Goal: Understand process/instructions

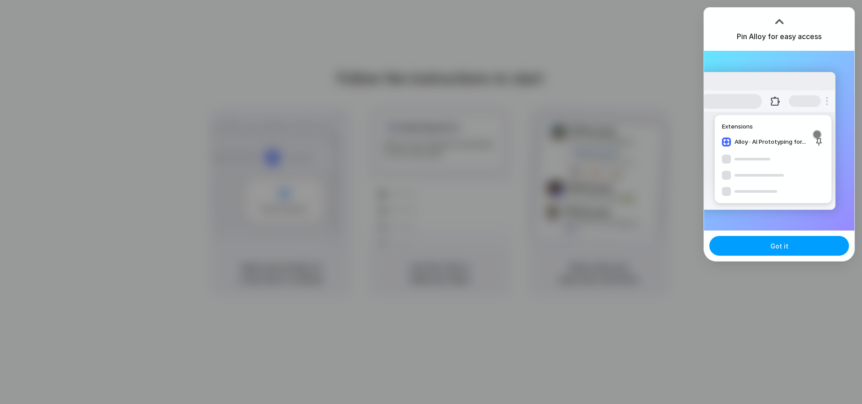
click at [780, 241] on span "Got it" at bounding box center [779, 245] width 18 height 9
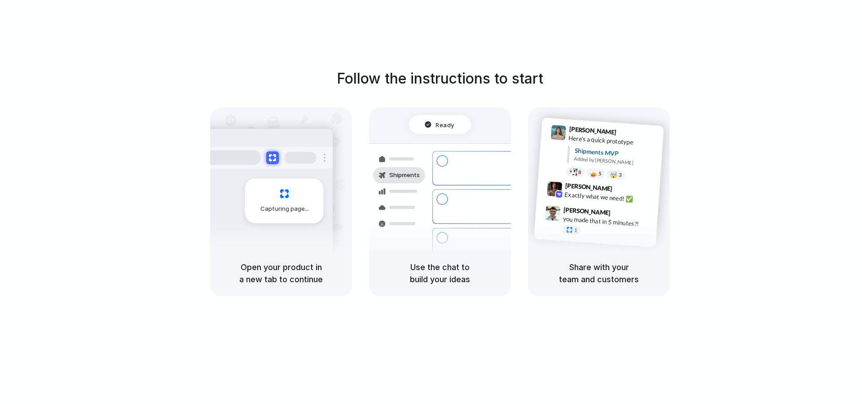
click at [604, 48] on div "Follow the instructions to start Capturing page Open your product in a new tab …" at bounding box center [440, 211] width 880 height 422
